Goal: Task Accomplishment & Management: Manage account settings

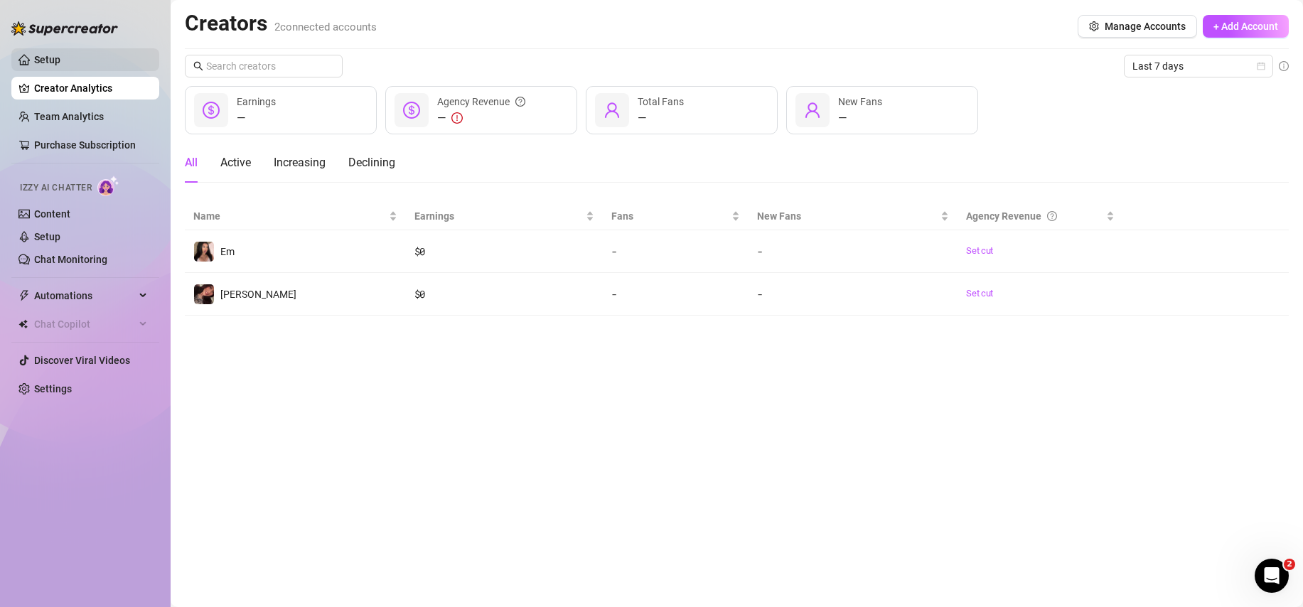
click at [60, 57] on link "Setup" at bounding box center [47, 59] width 26 height 11
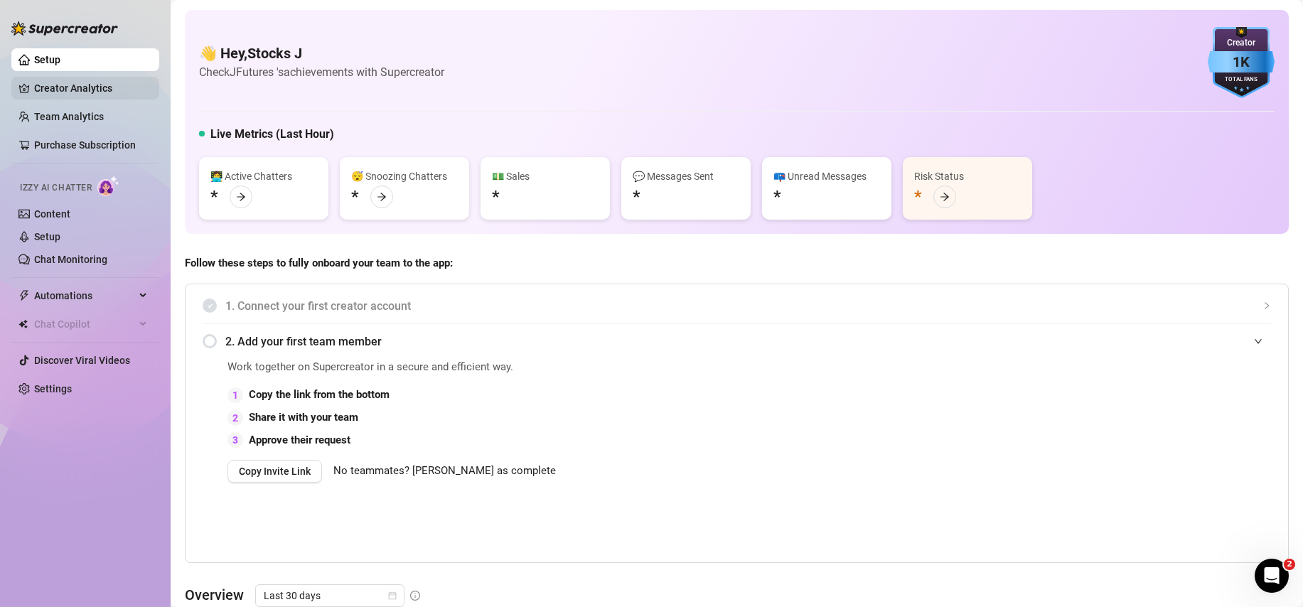
click at [82, 91] on link "Creator Analytics" at bounding box center [91, 88] width 114 height 23
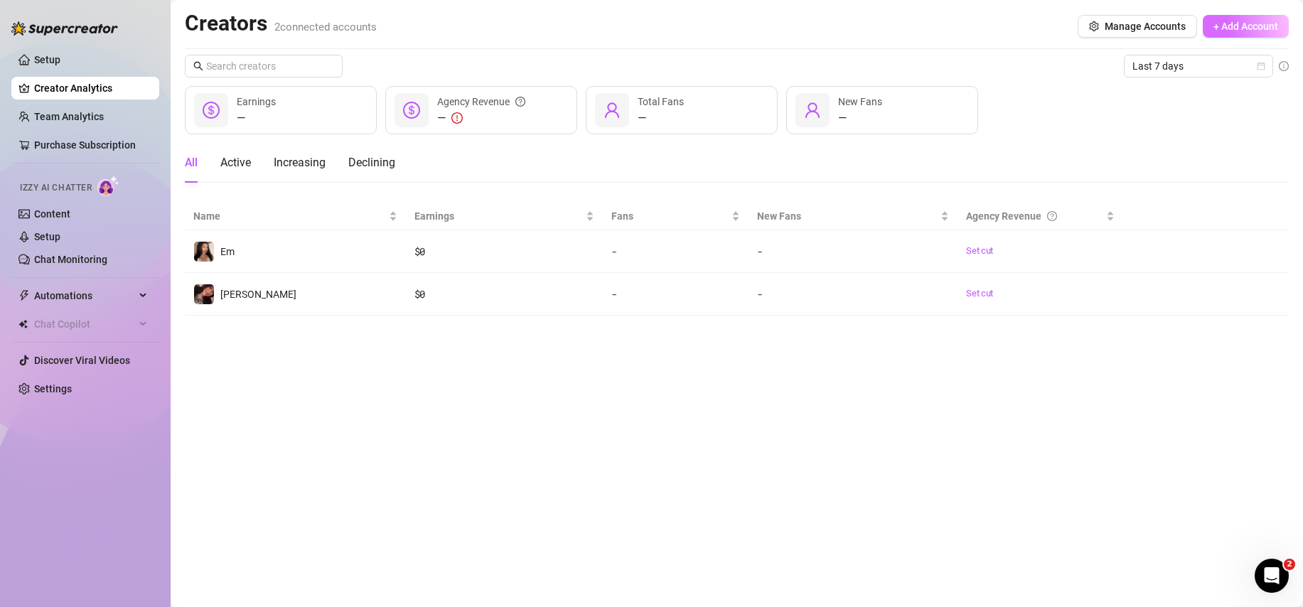
click at [1225, 21] on span "+ Add Account" at bounding box center [1245, 26] width 65 height 11
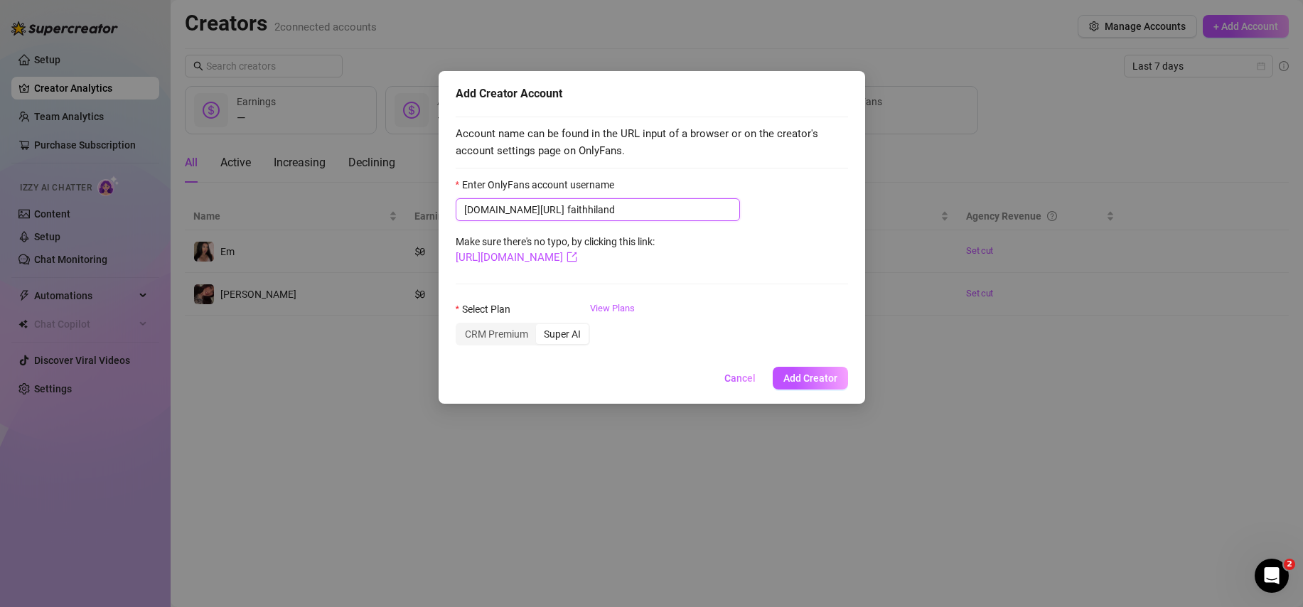
type input "faithhiland"
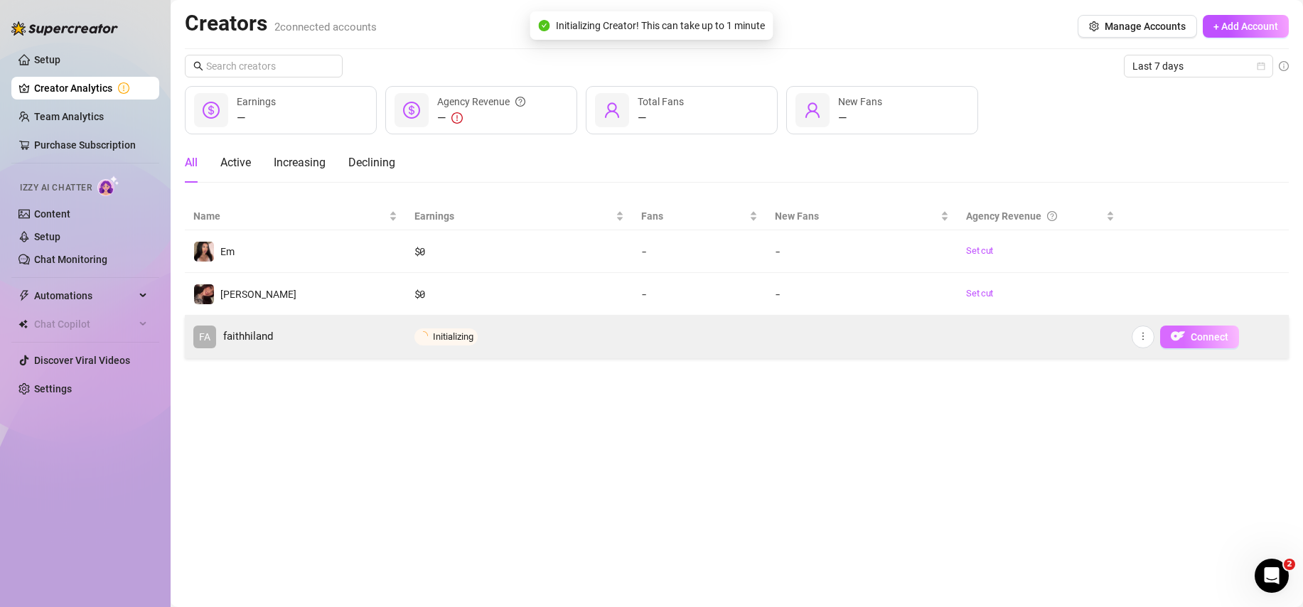
click at [1205, 339] on span "Connect" at bounding box center [1210, 336] width 38 height 11
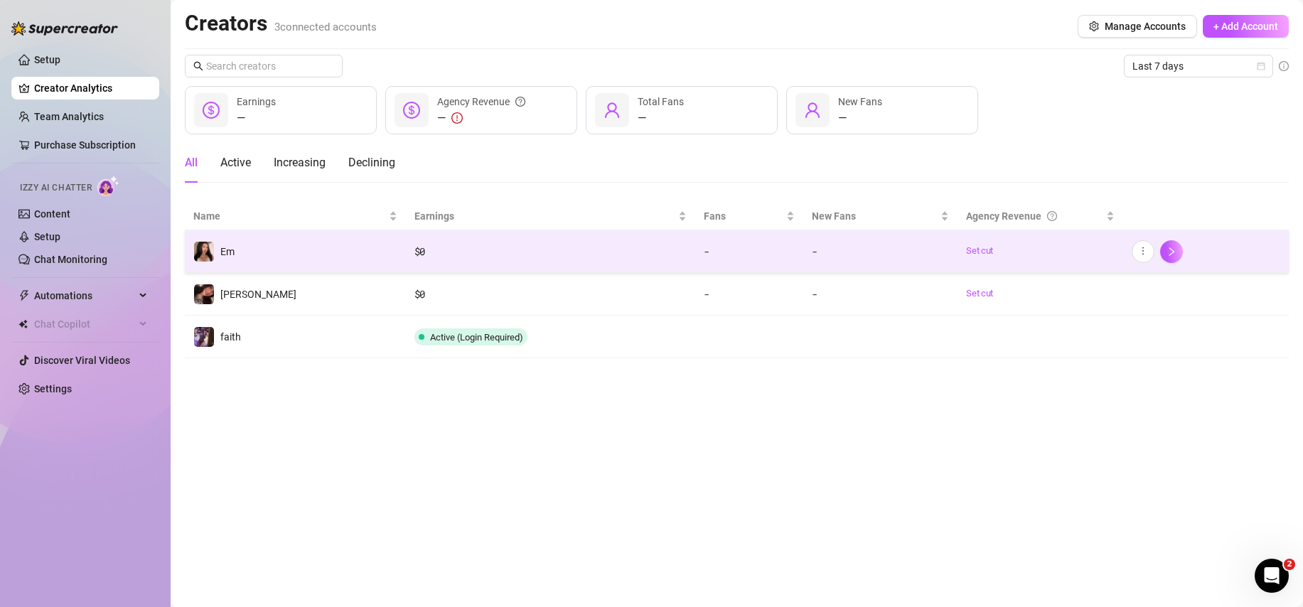
click at [328, 239] on td "Em" at bounding box center [295, 251] width 221 height 43
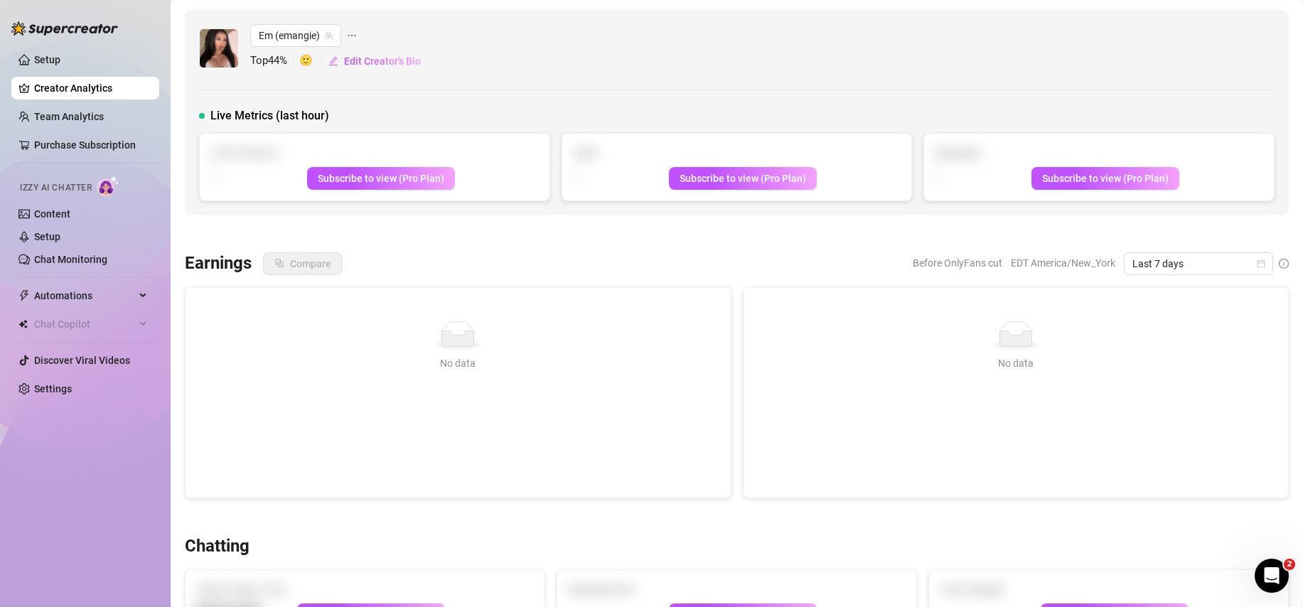
click at [280, 67] on span "Top 44 %" at bounding box center [274, 61] width 49 height 17
